Goal: Information Seeking & Learning: Check status

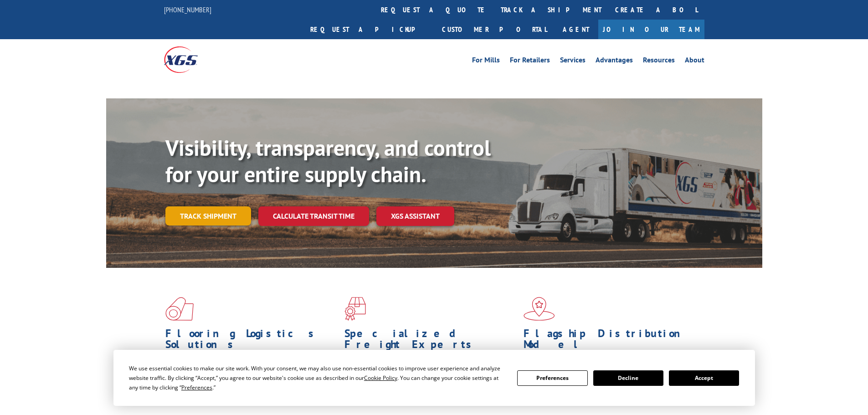
click at [210, 207] on link "Track shipment" at bounding box center [208, 216] width 86 height 19
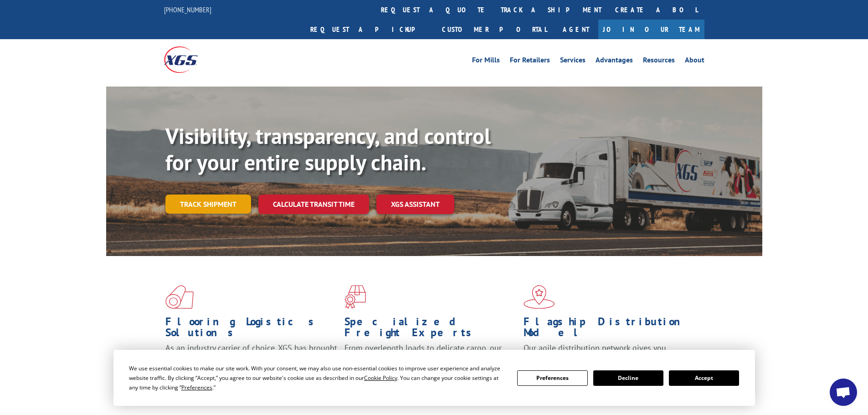
click at [208, 195] on link "Track shipment" at bounding box center [208, 204] width 86 height 19
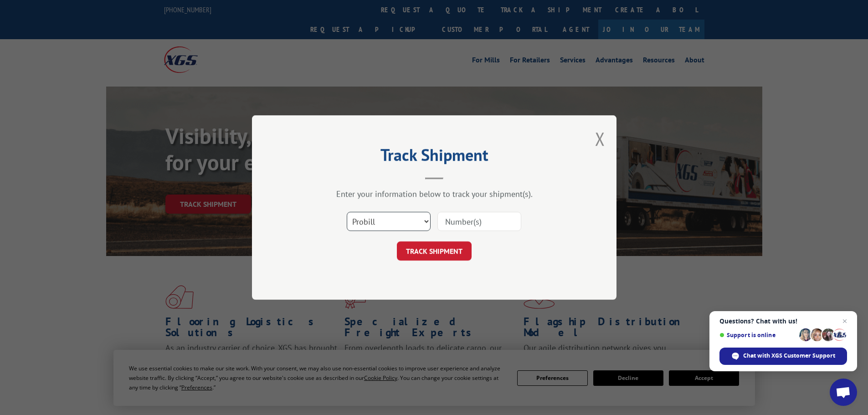
click at [407, 220] on select "Select category... Probill BOL PO" at bounding box center [389, 221] width 84 height 19
select select "po"
click at [347, 212] on select "Select category... Probill BOL PO" at bounding box center [389, 221] width 84 height 19
paste input "18544485"
type input "18544485"
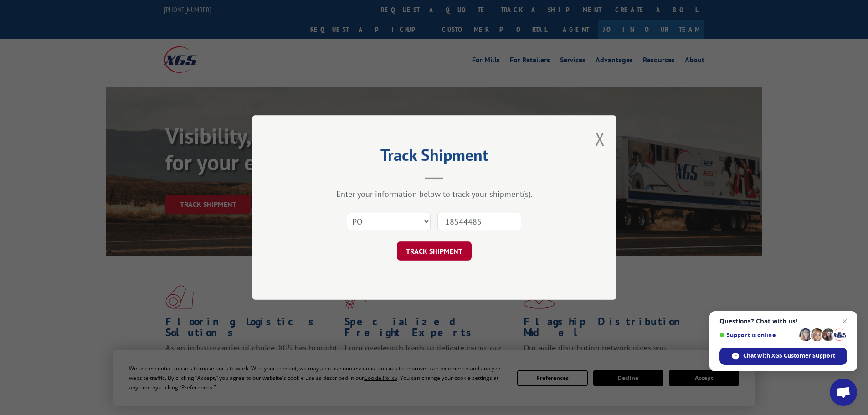
click at [450, 250] on button "TRACK SHIPMENT" at bounding box center [434, 251] width 75 height 19
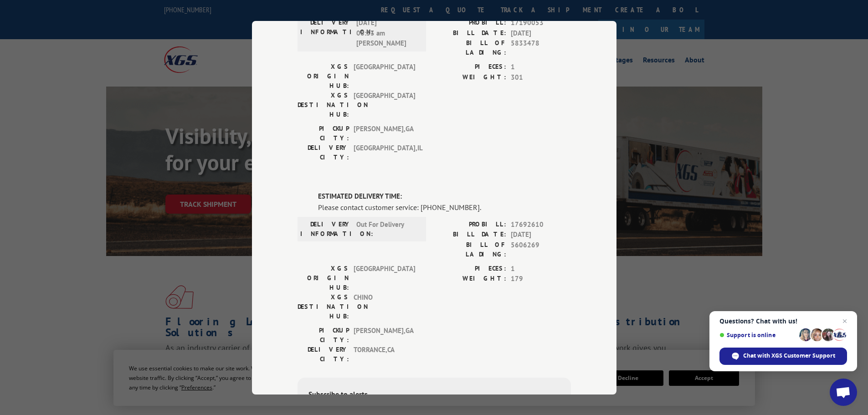
scroll to position [319, 0]
